Goal: Check status: Check status

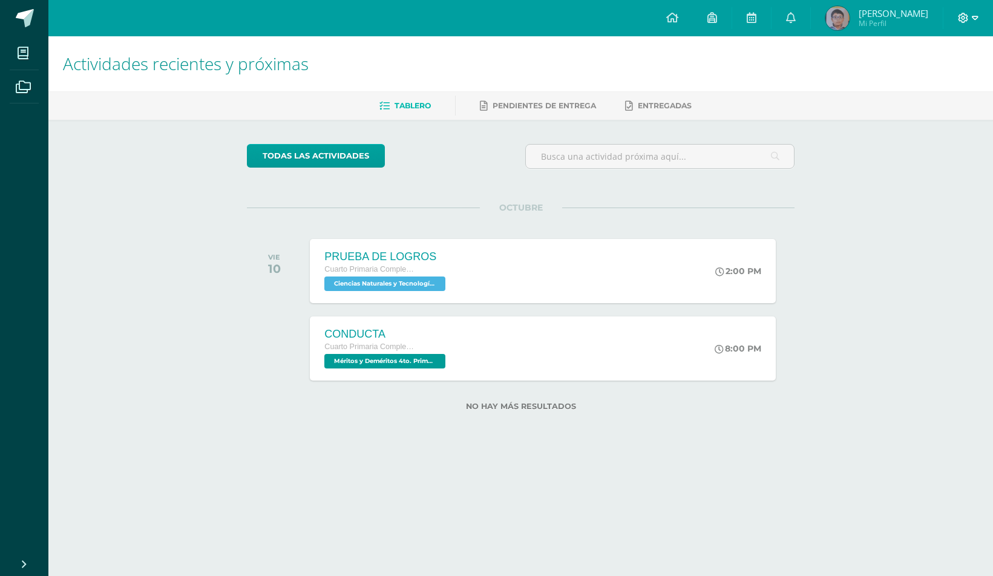
click at [965, 20] on icon at bounding box center [963, 18] width 11 height 11
click at [915, 81] on span "Cerrar sesión" at bounding box center [937, 83] width 54 height 12
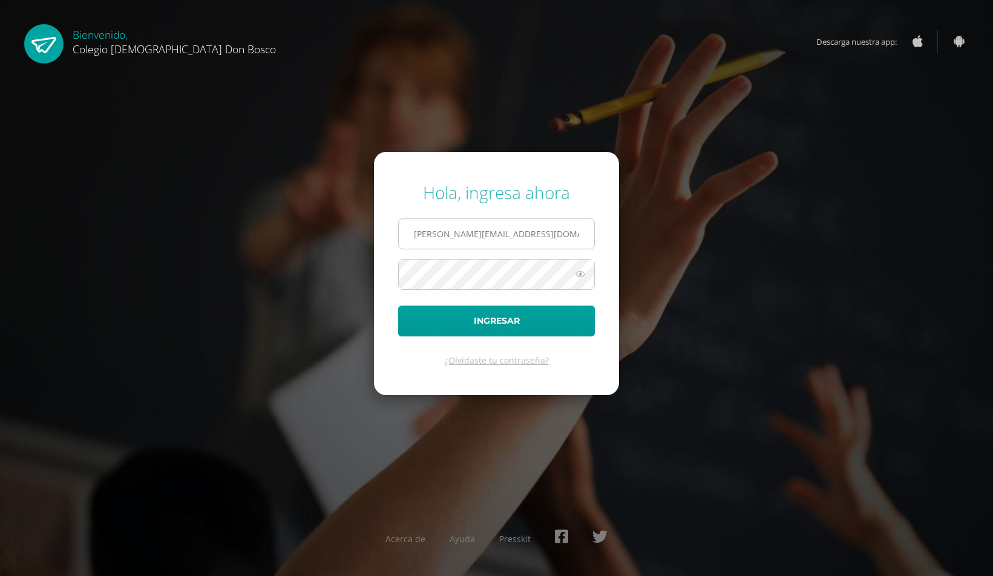
click at [455, 231] on input "s.chavarria.1cdb@gmail.com" at bounding box center [497, 234] width 196 height 30
type input "e.chavarria.5bdb@gmail.com"
click at [479, 321] on button "Ingresar" at bounding box center [496, 321] width 197 height 31
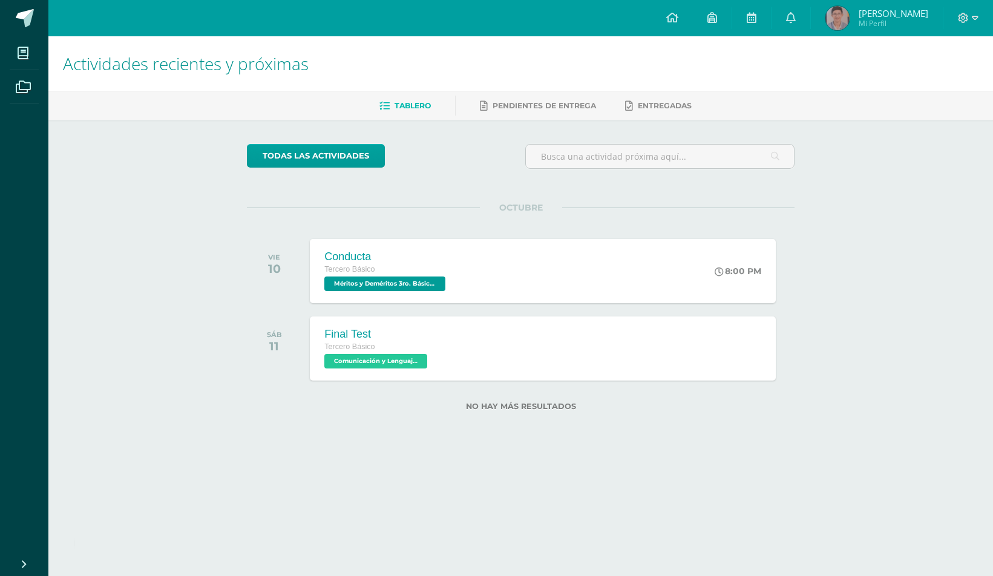
click at [894, 16] on span "Estuardo José" at bounding box center [894, 13] width 70 height 12
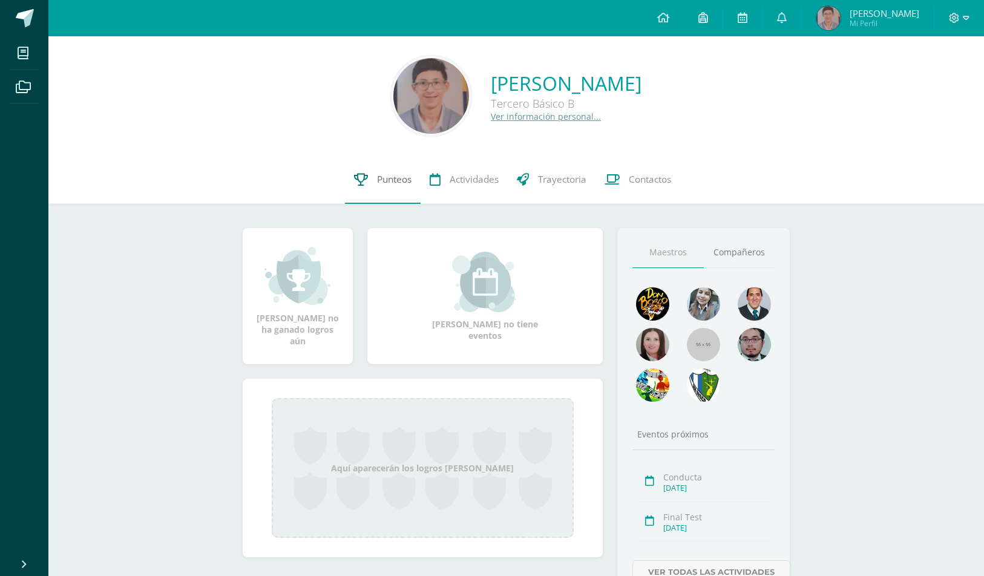
click at [357, 185] on icon at bounding box center [361, 179] width 14 height 13
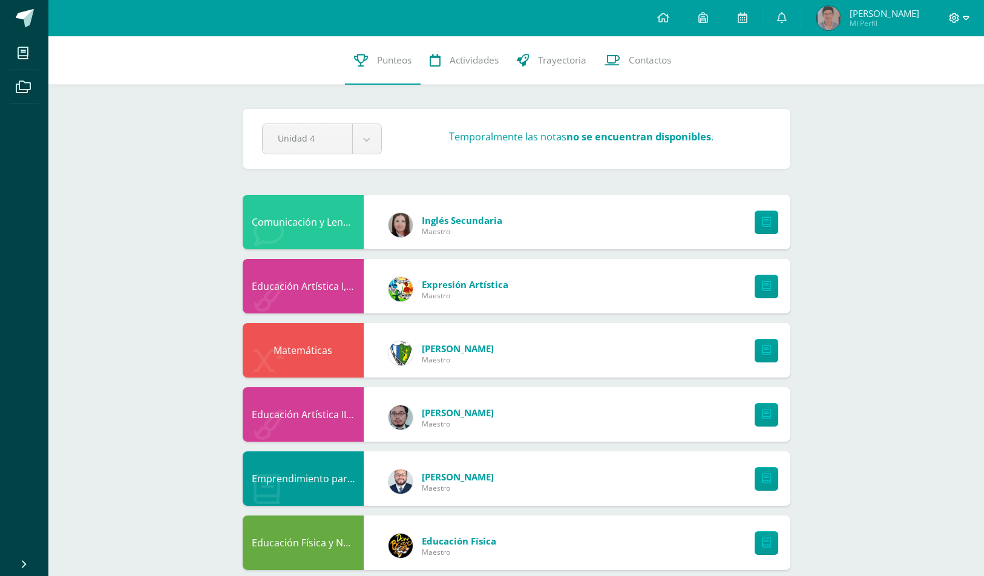
click at [966, 14] on icon at bounding box center [966, 18] width 7 height 11
click at [938, 85] on span "Cerrar sesión" at bounding box center [928, 83] width 54 height 12
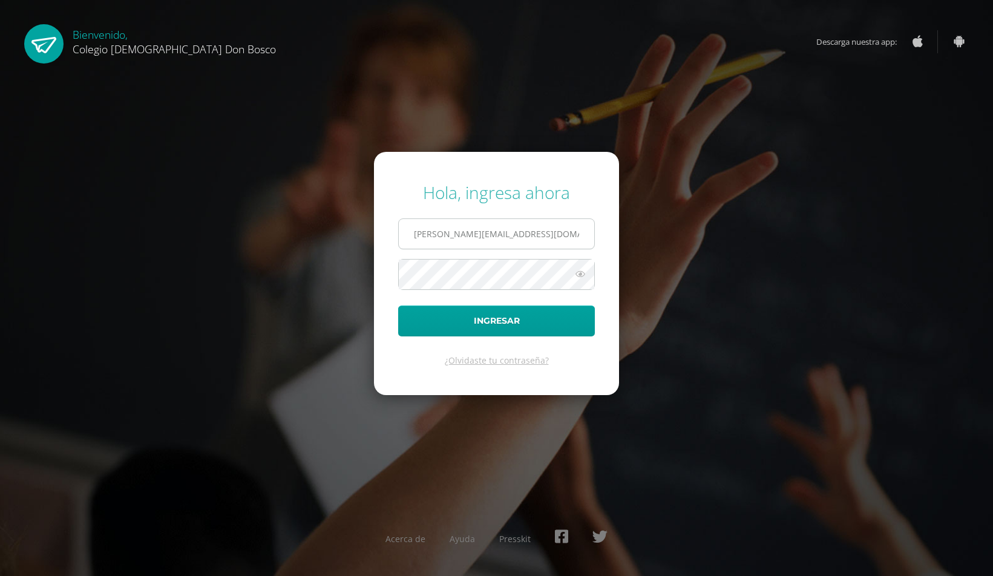
drag, startPoint x: 479, startPoint y: 237, endPoint x: 475, endPoint y: 222, distance: 16.3
click at [479, 237] on input "[PERSON_NAME][EMAIL_ADDRESS][DOMAIN_NAME]" at bounding box center [497, 234] width 196 height 30
type input "[PERSON_NAME][EMAIL_ADDRESS][DOMAIN_NAME]"
click at [487, 331] on button "Ingresar" at bounding box center [496, 321] width 197 height 31
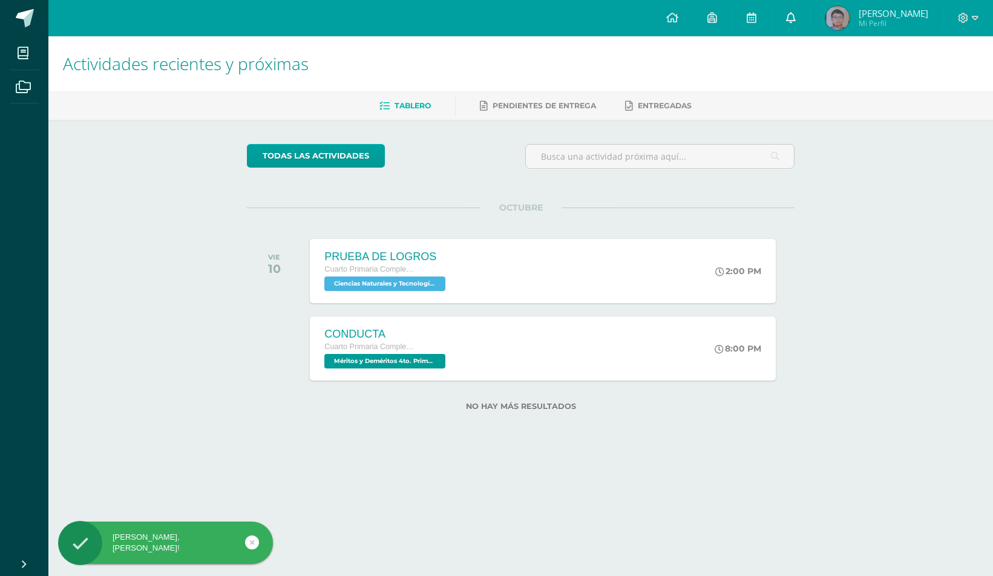
click at [787, 14] on icon at bounding box center [791, 17] width 10 height 11
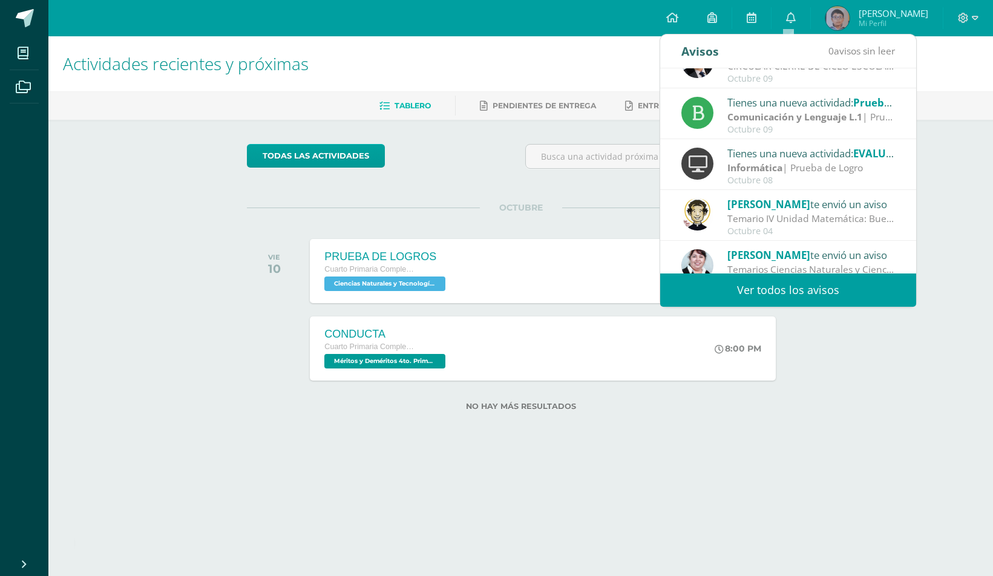
scroll to position [20, 0]
